Goal: Task Accomplishment & Management: Manage account settings

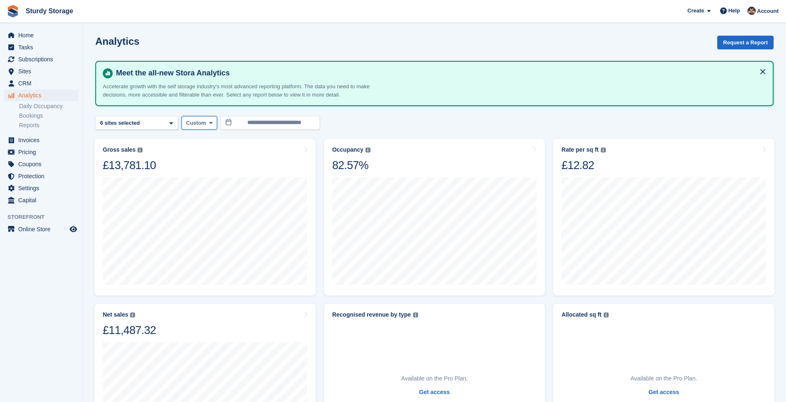
click at [197, 123] on span "Custom" at bounding box center [196, 123] width 20 height 8
click at [35, 138] on span "Invoices" at bounding box center [43, 140] width 50 height 12
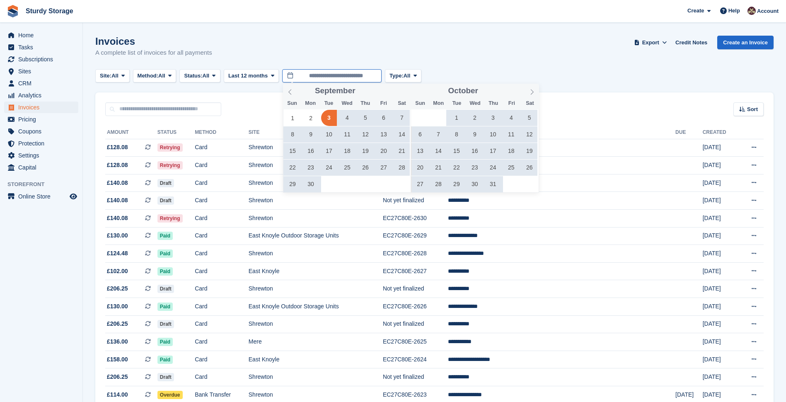
click at [320, 75] on input "**********" at bounding box center [331, 76] width 99 height 14
click at [289, 95] on span at bounding box center [290, 91] width 14 height 14
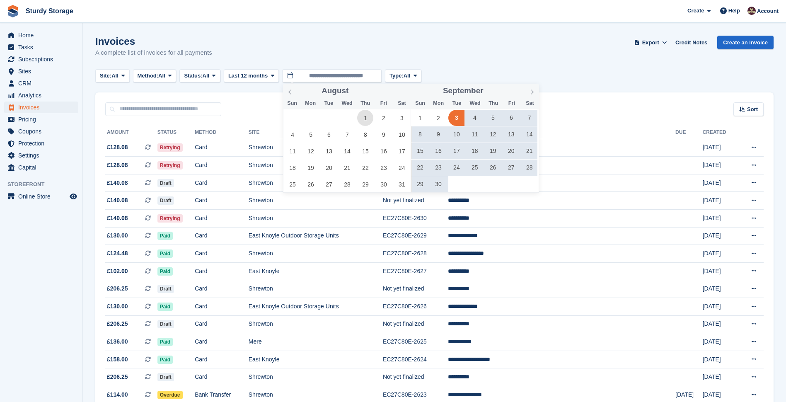
click at [367, 117] on span "1" at bounding box center [365, 118] width 16 height 16
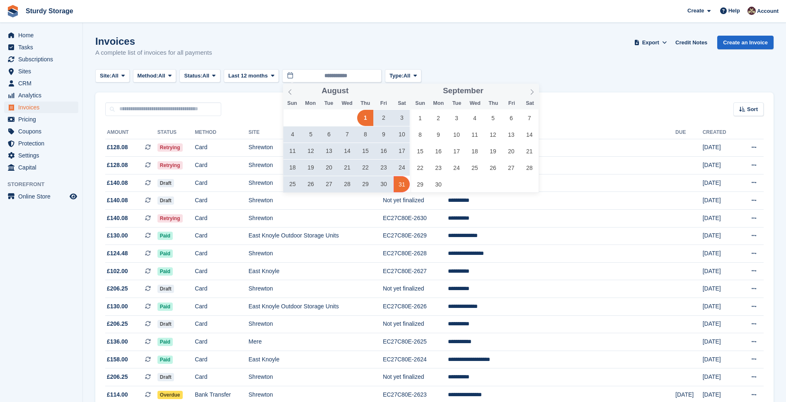
click at [402, 184] on span "31" at bounding box center [402, 184] width 16 height 16
type input "**********"
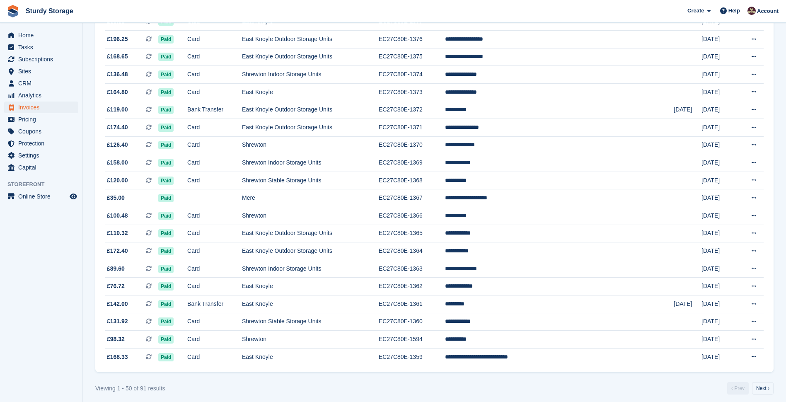
scroll to position [660, 0]
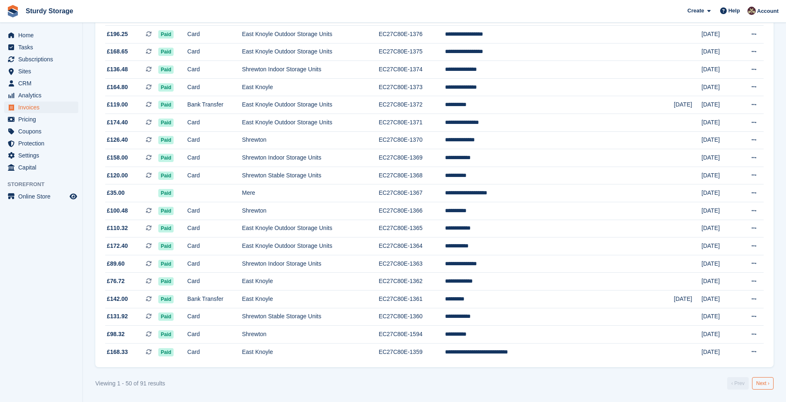
click at [763, 384] on link "Next ›" at bounding box center [763, 383] width 22 height 12
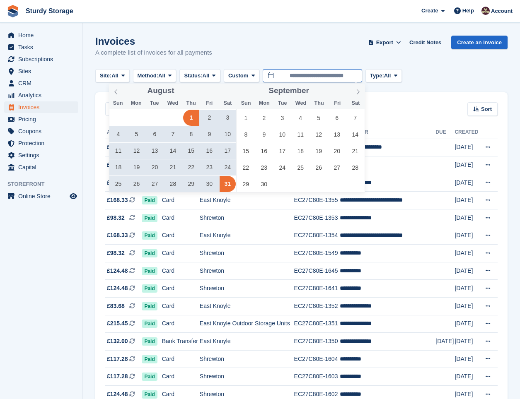
click at [318, 76] on input "**********" at bounding box center [312, 76] width 99 height 14
click at [358, 90] on icon at bounding box center [357, 91] width 3 height 5
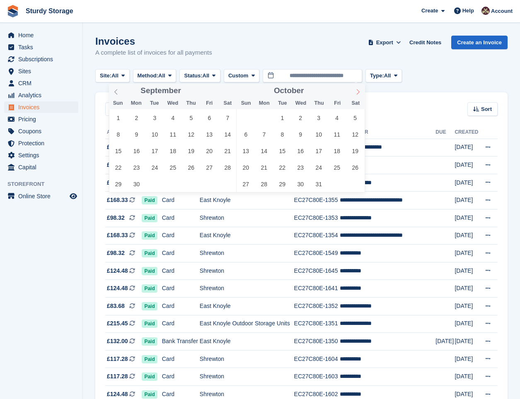
click at [358, 90] on icon at bounding box center [357, 91] width 3 height 5
type input "****"
click at [358, 90] on icon at bounding box center [357, 91] width 3 height 5
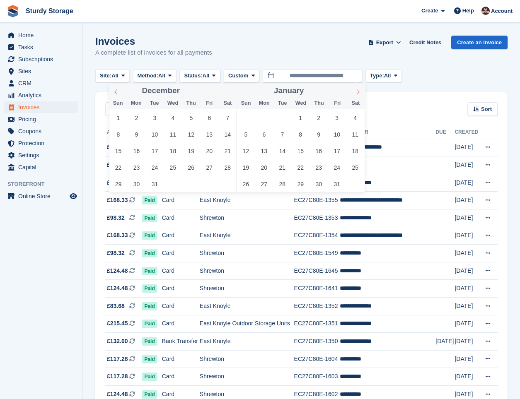
type input "****"
click at [358, 91] on icon at bounding box center [358, 92] width 6 height 6
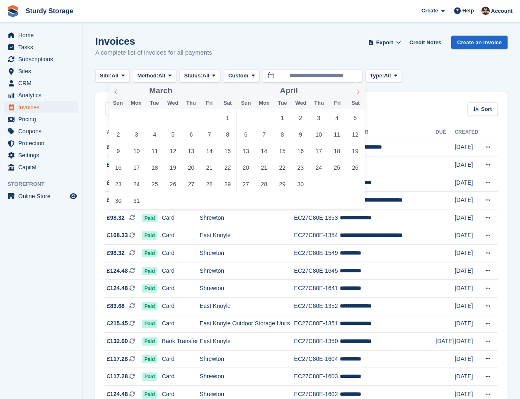
click at [358, 91] on icon at bounding box center [358, 92] width 6 height 6
drag, startPoint x: 358, startPoint y: 91, endPoint x: 337, endPoint y: 116, distance: 32.1
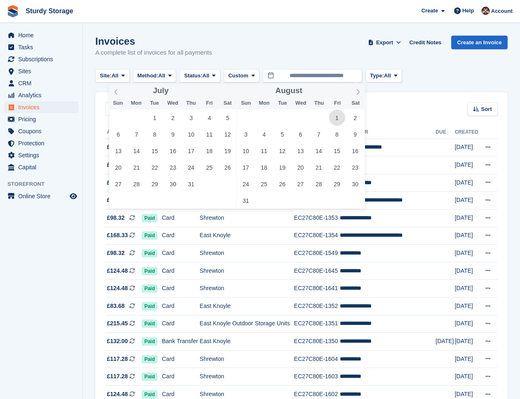
click at [337, 116] on span "1" at bounding box center [337, 118] width 16 height 16
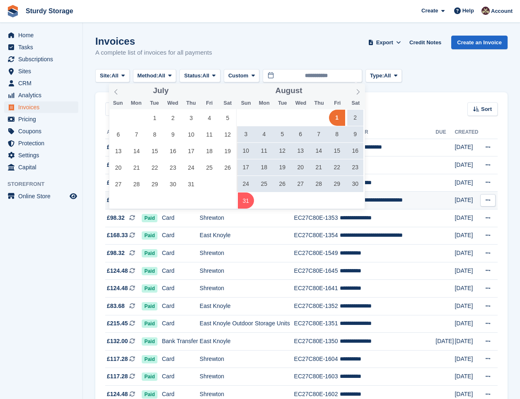
click at [249, 203] on span "31" at bounding box center [246, 201] width 16 height 16
type input "**********"
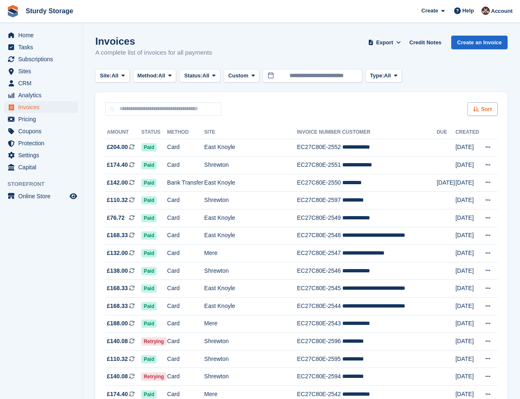
click at [486, 107] on span "Sort" at bounding box center [486, 109] width 11 height 8
click at [442, 164] on span "Created (oldest first)" at bounding box center [458, 164] width 57 height 7
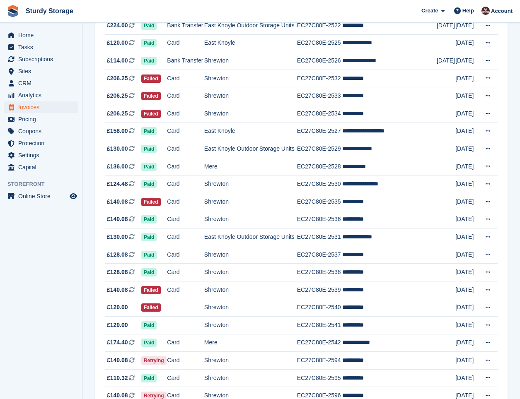
scroll to position [378, 0]
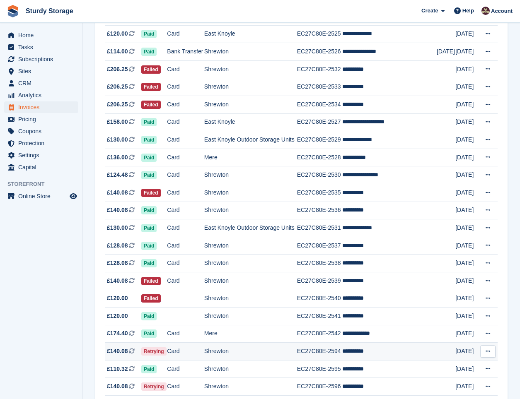
click at [251, 350] on td "Shrewton" at bounding box center [250, 352] width 93 height 18
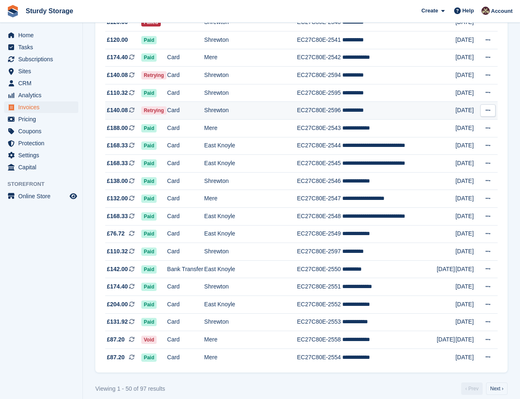
scroll to position [663, 0]
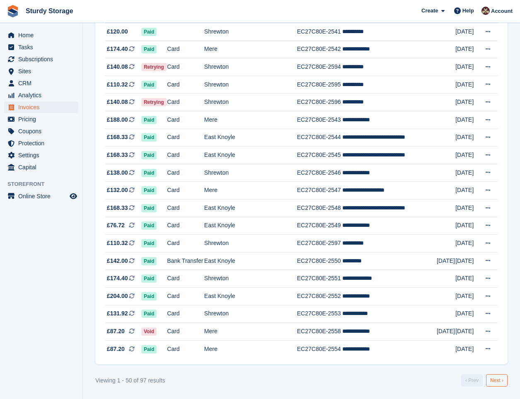
click at [497, 381] on link "Next ›" at bounding box center [497, 381] width 22 height 12
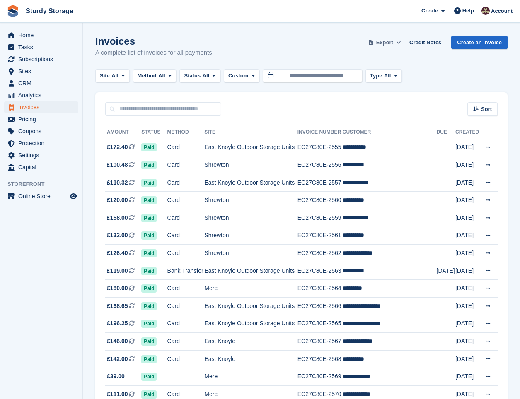
click at [393, 42] on span "Export" at bounding box center [384, 43] width 17 height 8
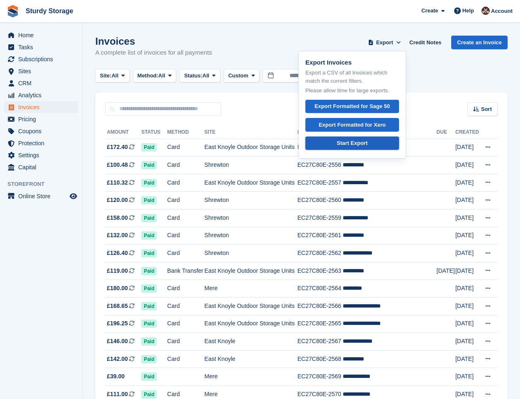
click at [365, 141] on div "Start Export" at bounding box center [352, 143] width 31 height 8
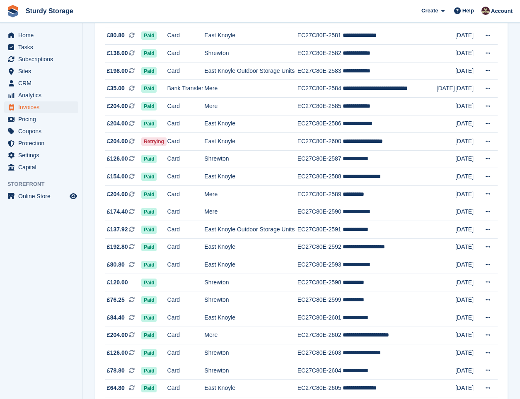
scroll to position [610, 0]
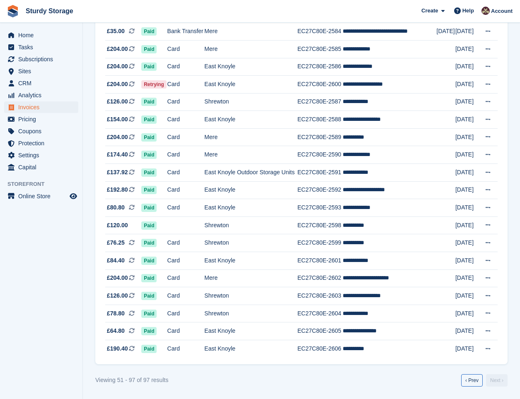
click at [474, 384] on link "‹ Prev" at bounding box center [472, 381] width 22 height 12
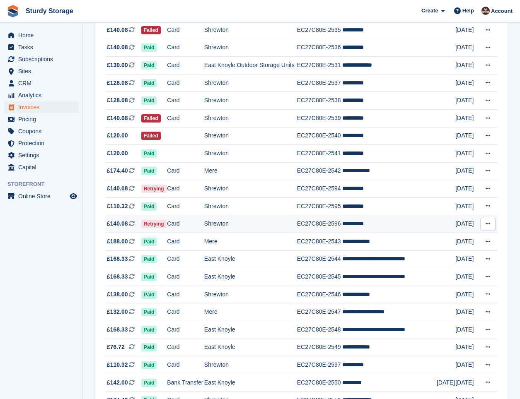
scroll to position [663, 0]
